Goal: Transaction & Acquisition: Purchase product/service

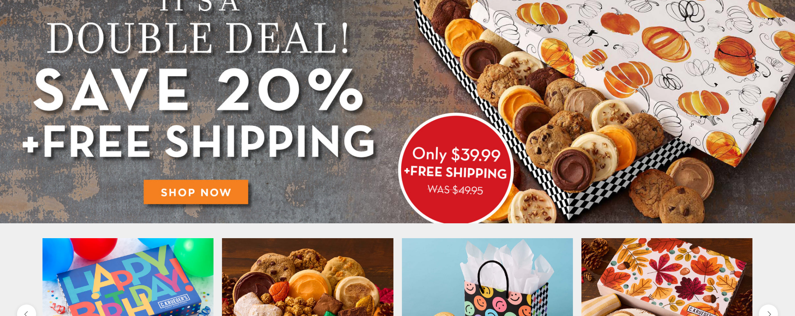
scroll to position [43, 0]
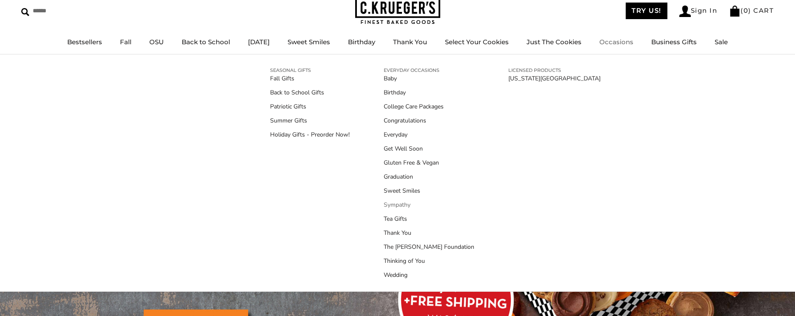
click at [393, 203] on link "Sympathy" at bounding box center [429, 204] width 91 height 9
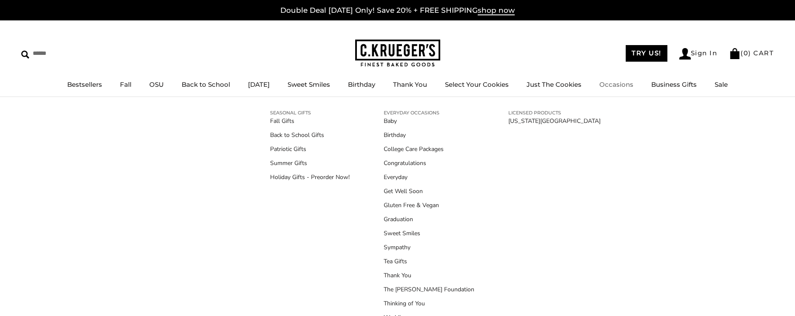
click at [624, 85] on link "Occasions" at bounding box center [617, 84] width 34 height 8
click at [413, 191] on link "Get Well Soon" at bounding box center [429, 191] width 91 height 9
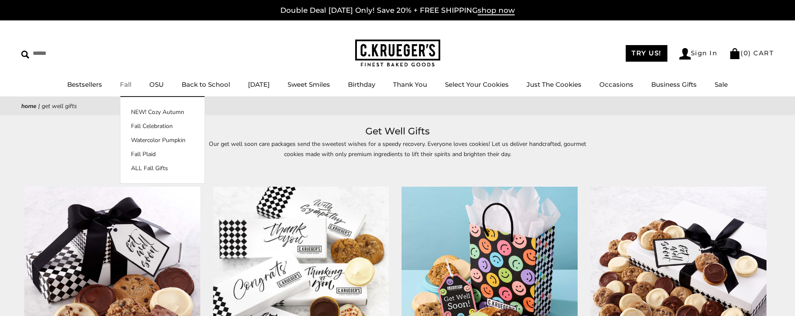
click at [120, 85] on link "Fall" at bounding box center [125, 84] width 11 height 8
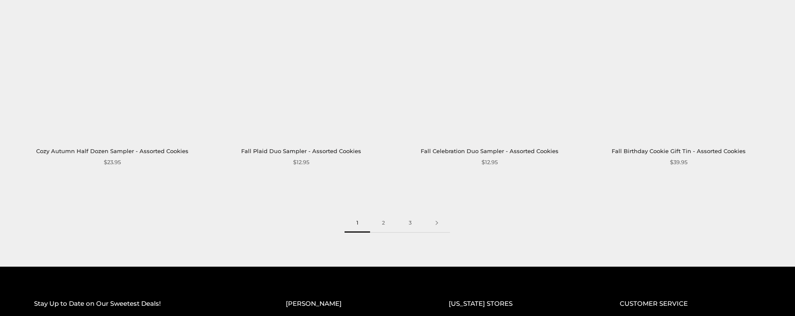
scroll to position [1362, 0]
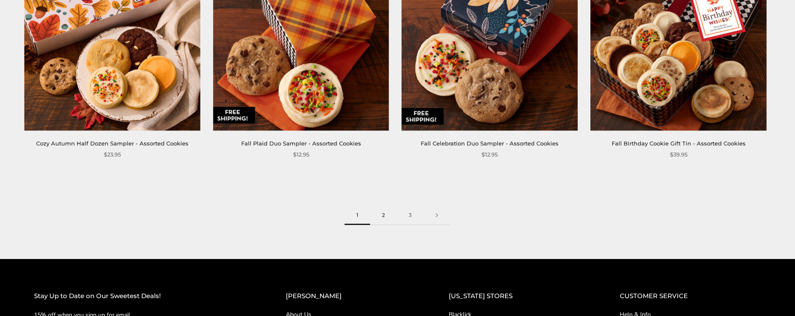
click at [381, 214] on link "2" at bounding box center [383, 215] width 27 height 19
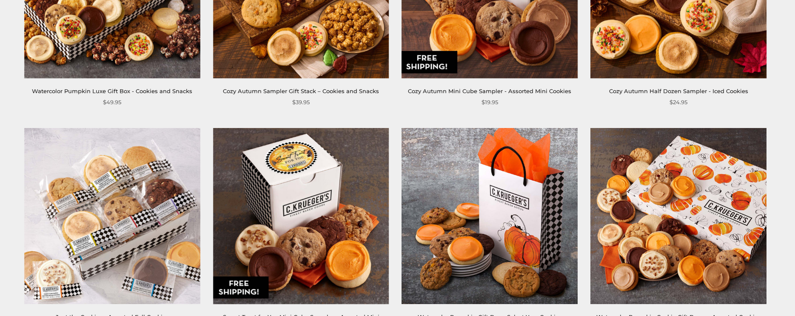
scroll to position [553, 0]
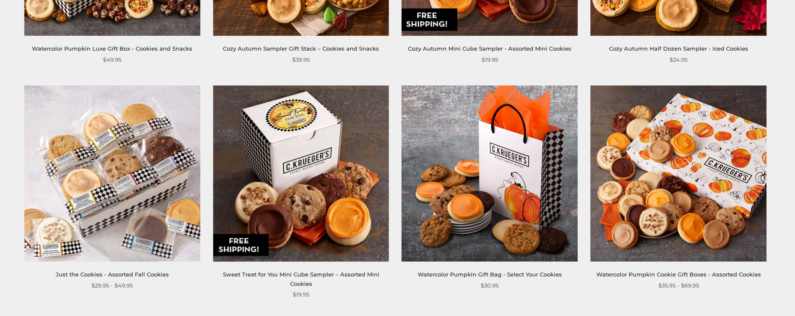
click at [482, 160] on img at bounding box center [490, 174] width 176 height 176
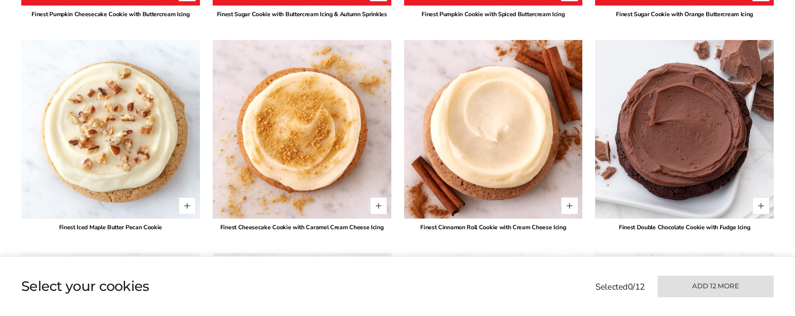
scroll to position [724, 0]
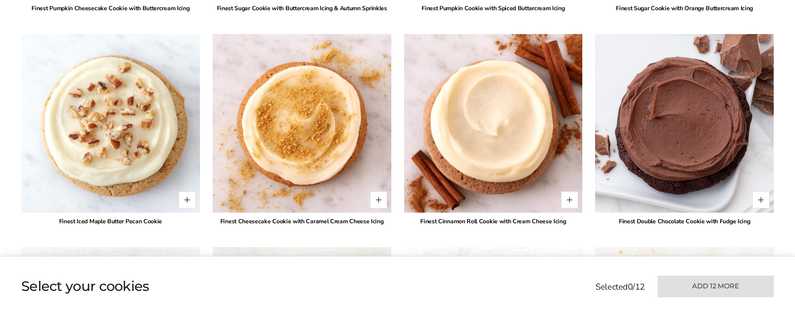
drag, startPoint x: 491, startPoint y: 272, endPoint x: 493, endPoint y: 278, distance: 5.9
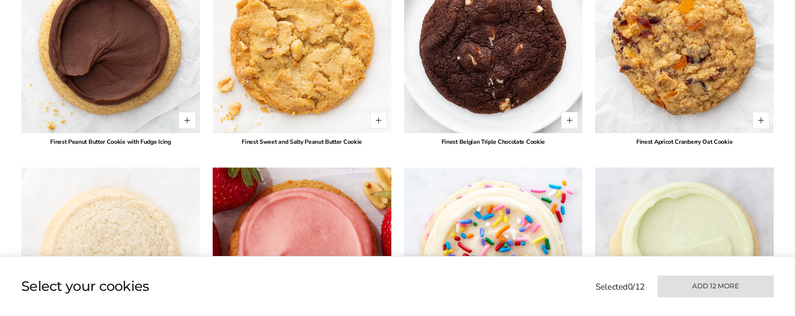
scroll to position [1192, 0]
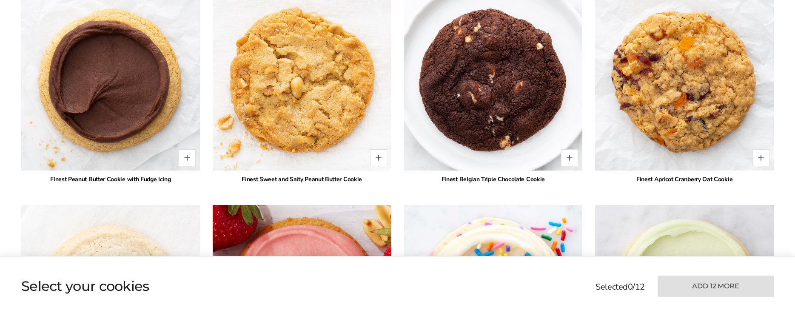
click at [301, 112] on div "* Finest Pumpkin Cheesecake Cookie with Buttercream Icing * Finest Sugar Cookie…" at bounding box center [397, 99] width 753 height 1492
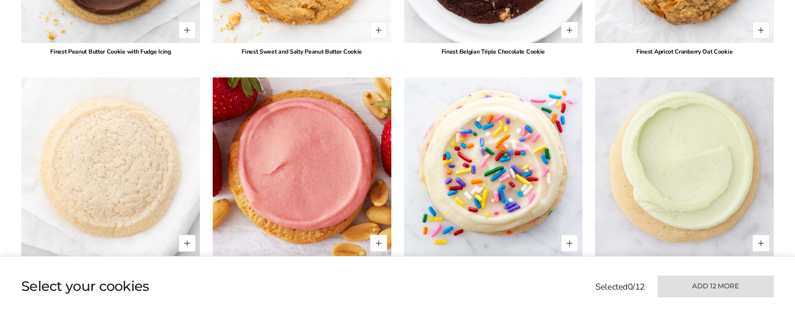
scroll to position [1064, 0]
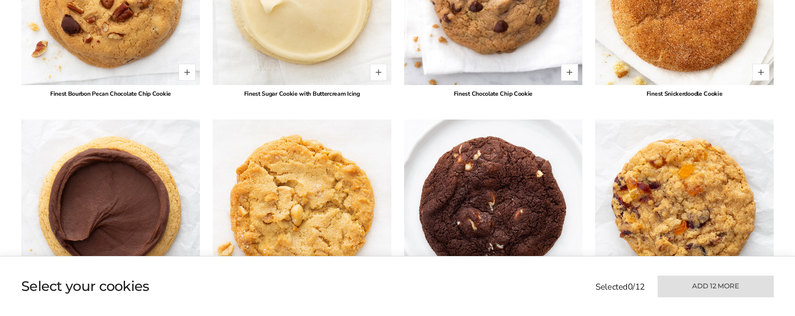
drag, startPoint x: 299, startPoint y: 197, endPoint x: 157, endPoint y: 192, distance: 141.8
drag, startPoint x: 157, startPoint y: 192, endPoint x: 147, endPoint y: 186, distance: 12.0
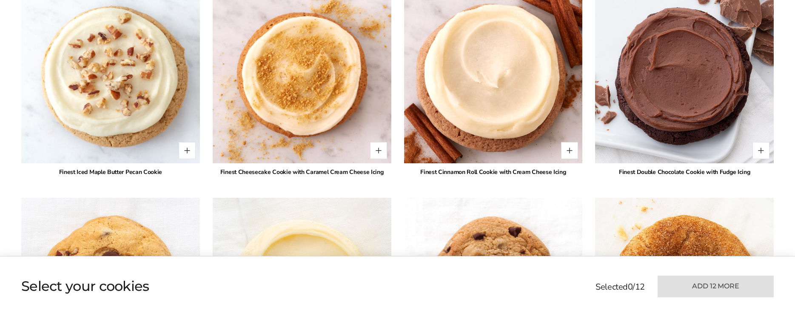
scroll to position [809, 0]
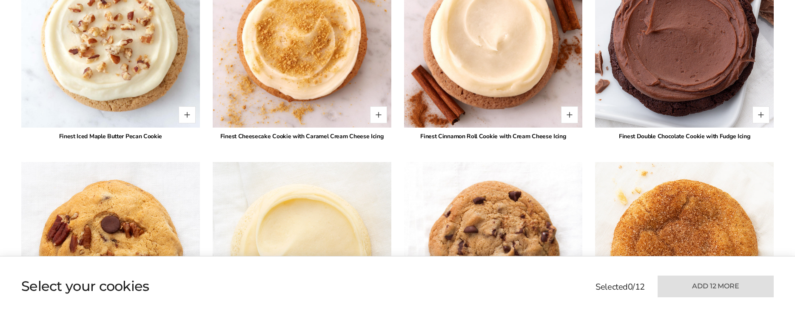
click at [680, 114] on img at bounding box center [685, 38] width 197 height 197
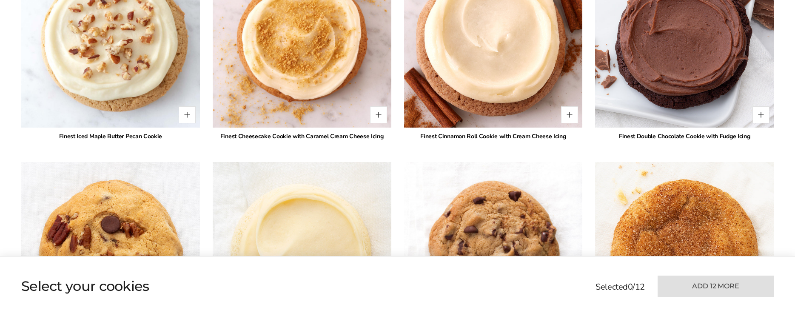
click at [500, 108] on img at bounding box center [493, 38] width 197 height 197
click at [496, 99] on img at bounding box center [493, 38] width 197 height 197
click at [484, 101] on img at bounding box center [493, 38] width 197 height 197
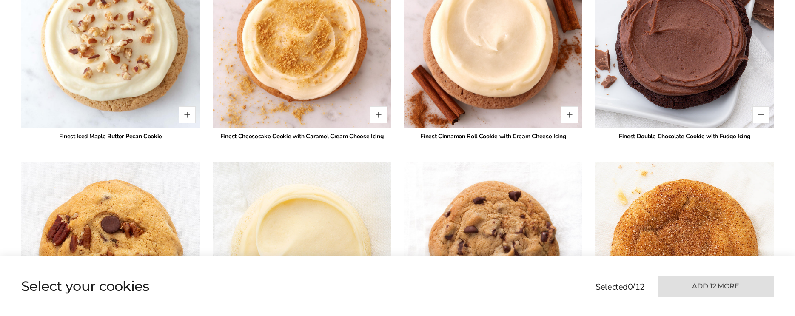
click at [651, 104] on div "* Finest Double Chocolate Cookie with Fudge Icing" at bounding box center [684, 45] width 179 height 192
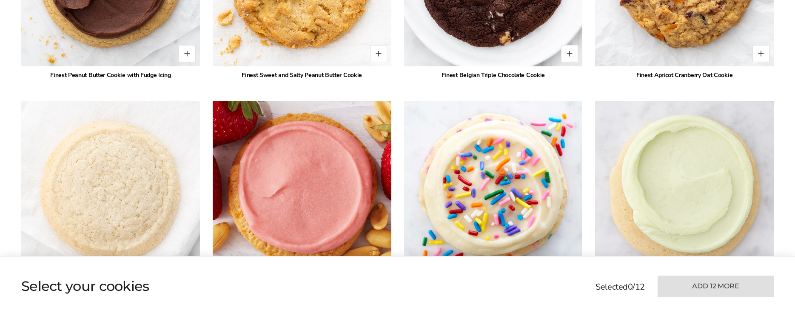
scroll to position [1277, 0]
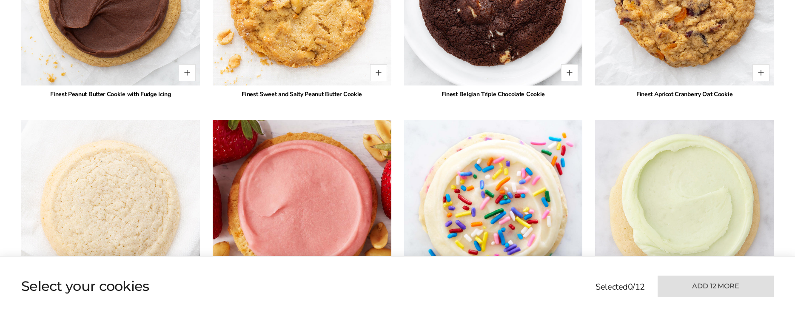
drag, startPoint x: 559, startPoint y: 105, endPoint x: 558, endPoint y: 111, distance: 5.6
drag, startPoint x: 558, startPoint y: 111, endPoint x: 663, endPoint y: 74, distance: 110.8
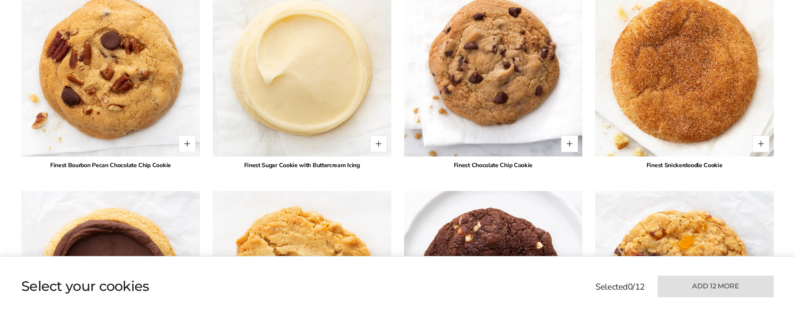
scroll to position [1064, 0]
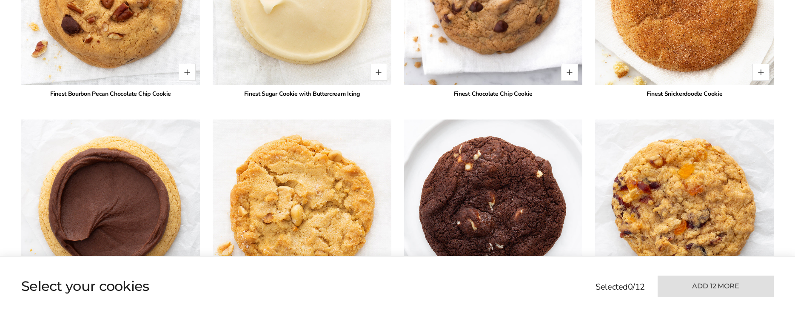
drag, startPoint x: 463, startPoint y: 76, endPoint x: 518, endPoint y: 188, distance: 124.7
drag, startPoint x: 508, startPoint y: 194, endPoint x: 508, endPoint y: 189, distance: 5.1
drag, startPoint x: 508, startPoint y: 189, endPoint x: 492, endPoint y: 228, distance: 42.1
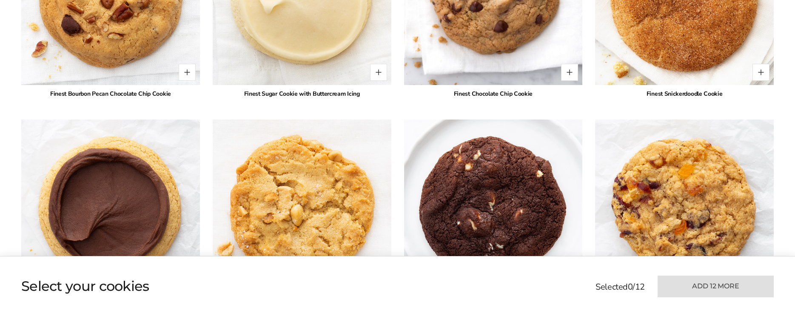
drag, startPoint x: 491, startPoint y: 224, endPoint x: 495, endPoint y: 221, distance: 4.5
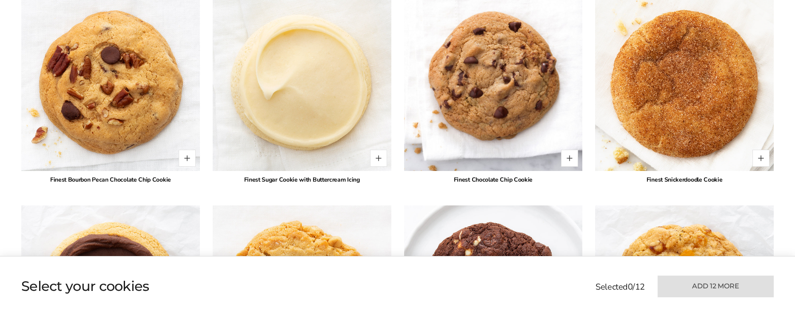
scroll to position [979, 0]
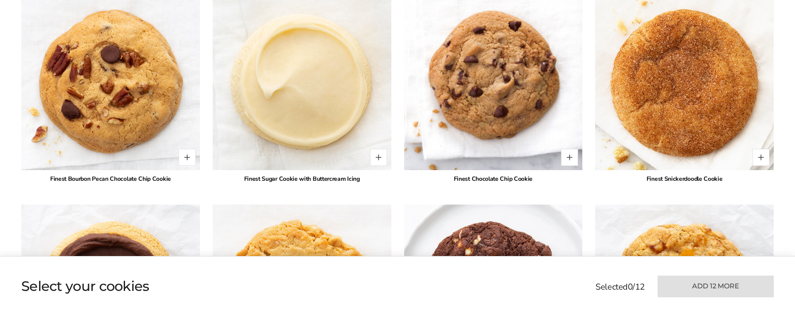
click at [403, 160] on div "* Finest Pumpkin Cheesecake Cookie with Buttercream Icing * Finest Sugar Cookie…" at bounding box center [397, 311] width 753 height 1492
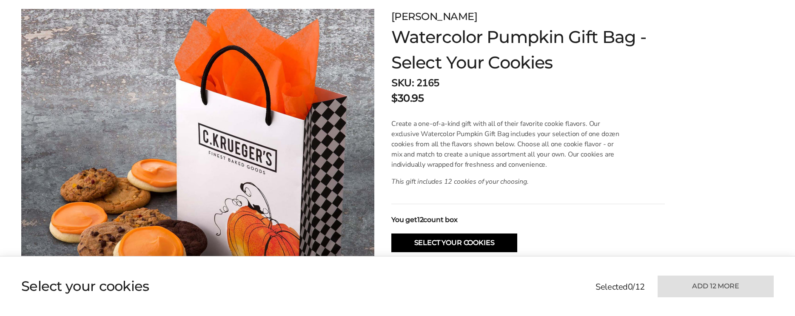
scroll to position [0, 0]
